Goal: Download file/media

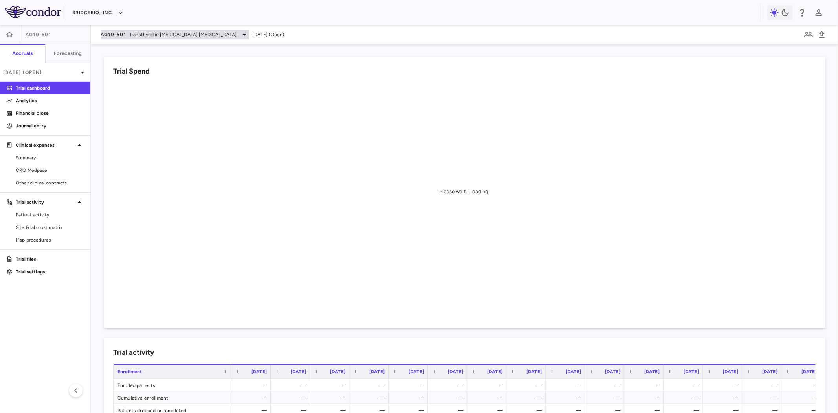
click at [123, 36] on span "AG10-501" at bounding box center [114, 34] width 26 height 6
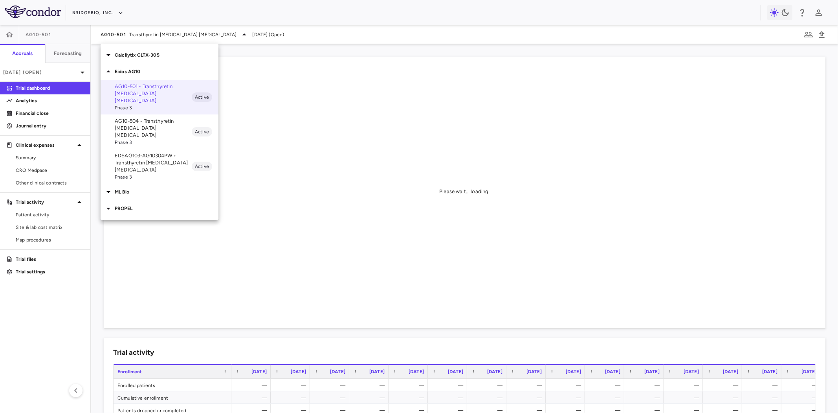
click at [131, 205] on p "PROPEL" at bounding box center [167, 208] width 104 height 7
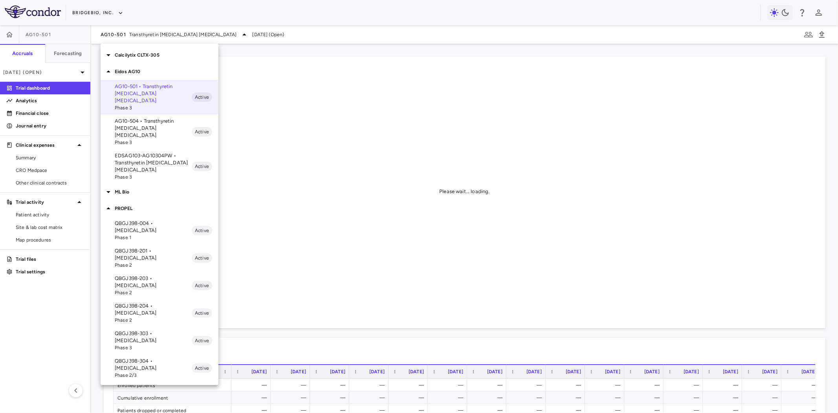
click at [158, 275] on p "QBGJ398-203 • [MEDICAL_DATA]" at bounding box center [153, 282] width 77 height 14
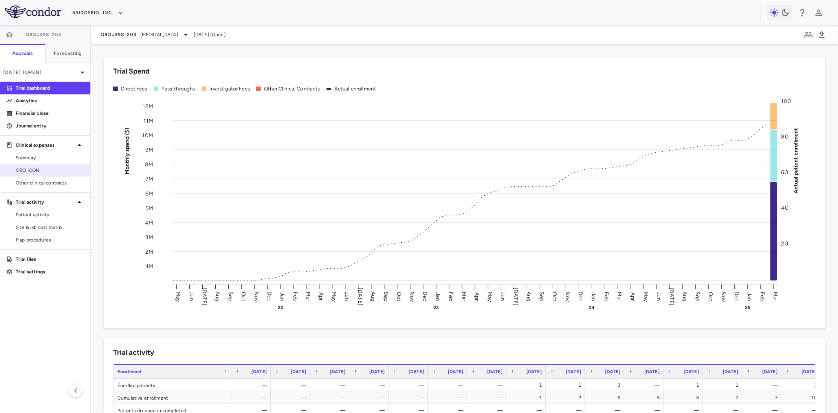
click at [51, 171] on span "CRO ICON" at bounding box center [50, 170] width 68 height 7
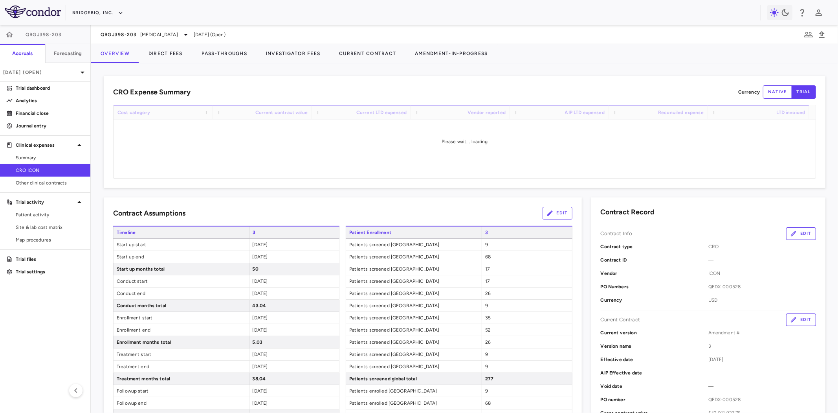
scroll to position [305, 0]
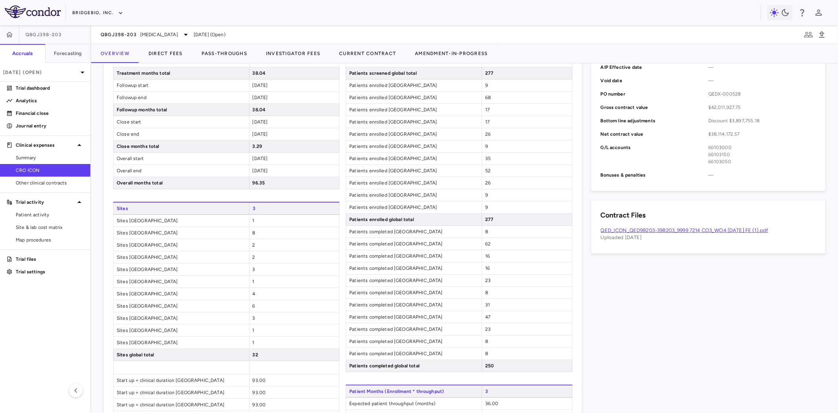
click at [646, 229] on link "QED_ICON_QED98203-398203_9999 7214 CO3_WO4 [DATE] FE (1).pdf" at bounding box center [685, 230] width 168 height 6
